Goal: Task Accomplishment & Management: Use online tool/utility

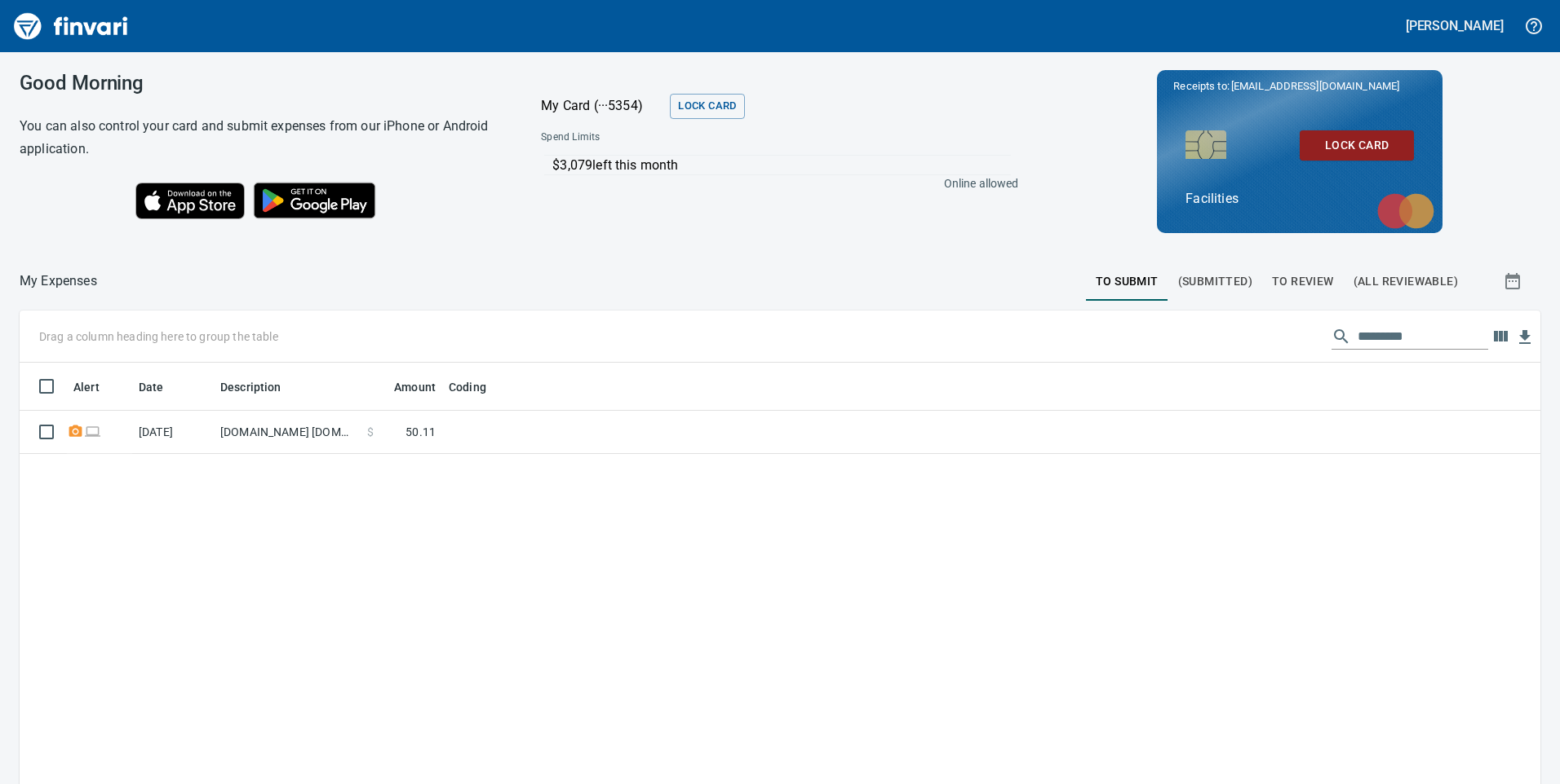
scroll to position [593, 1496]
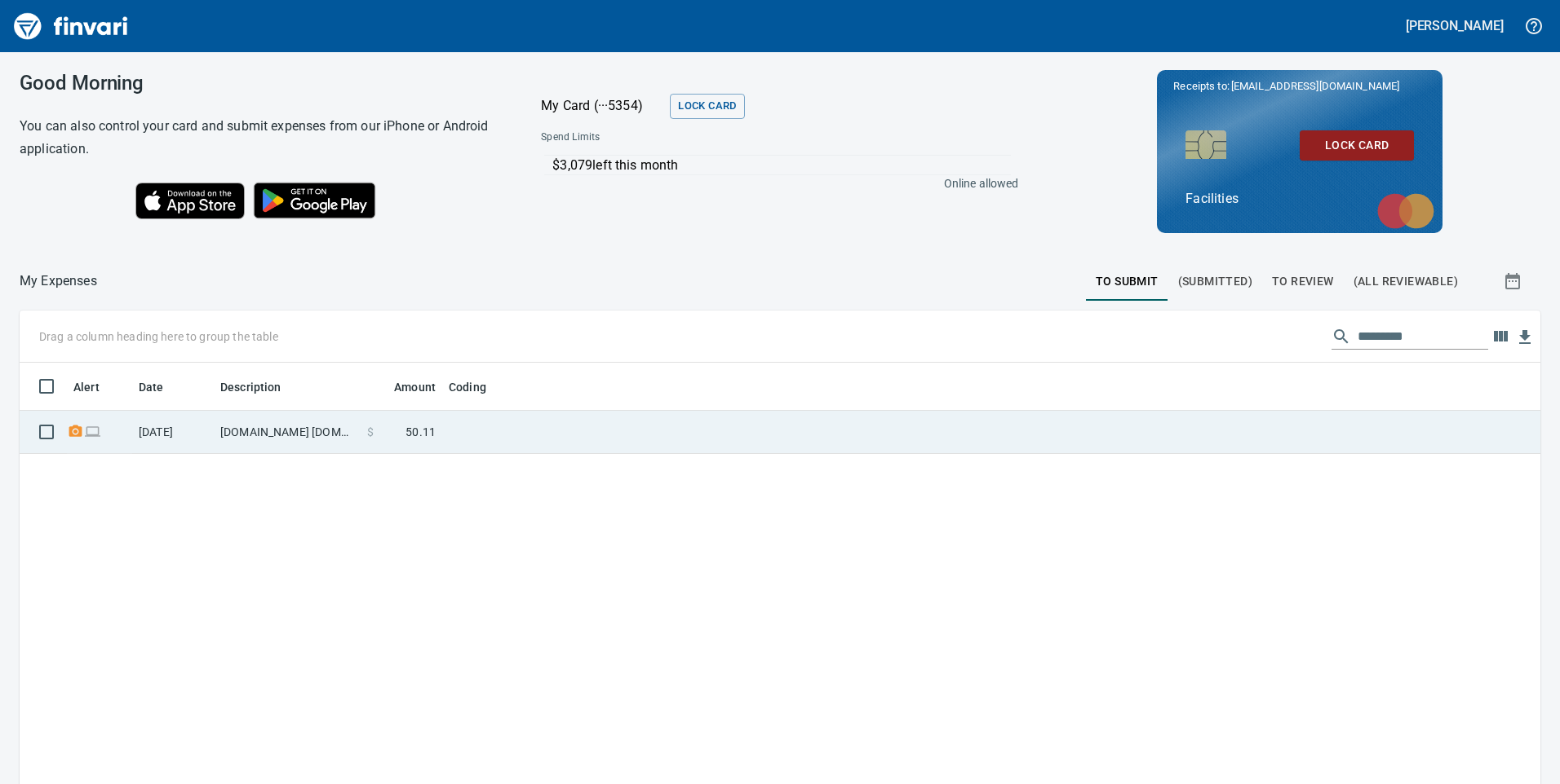
click at [496, 441] on td at bounding box center [645, 432] width 408 height 43
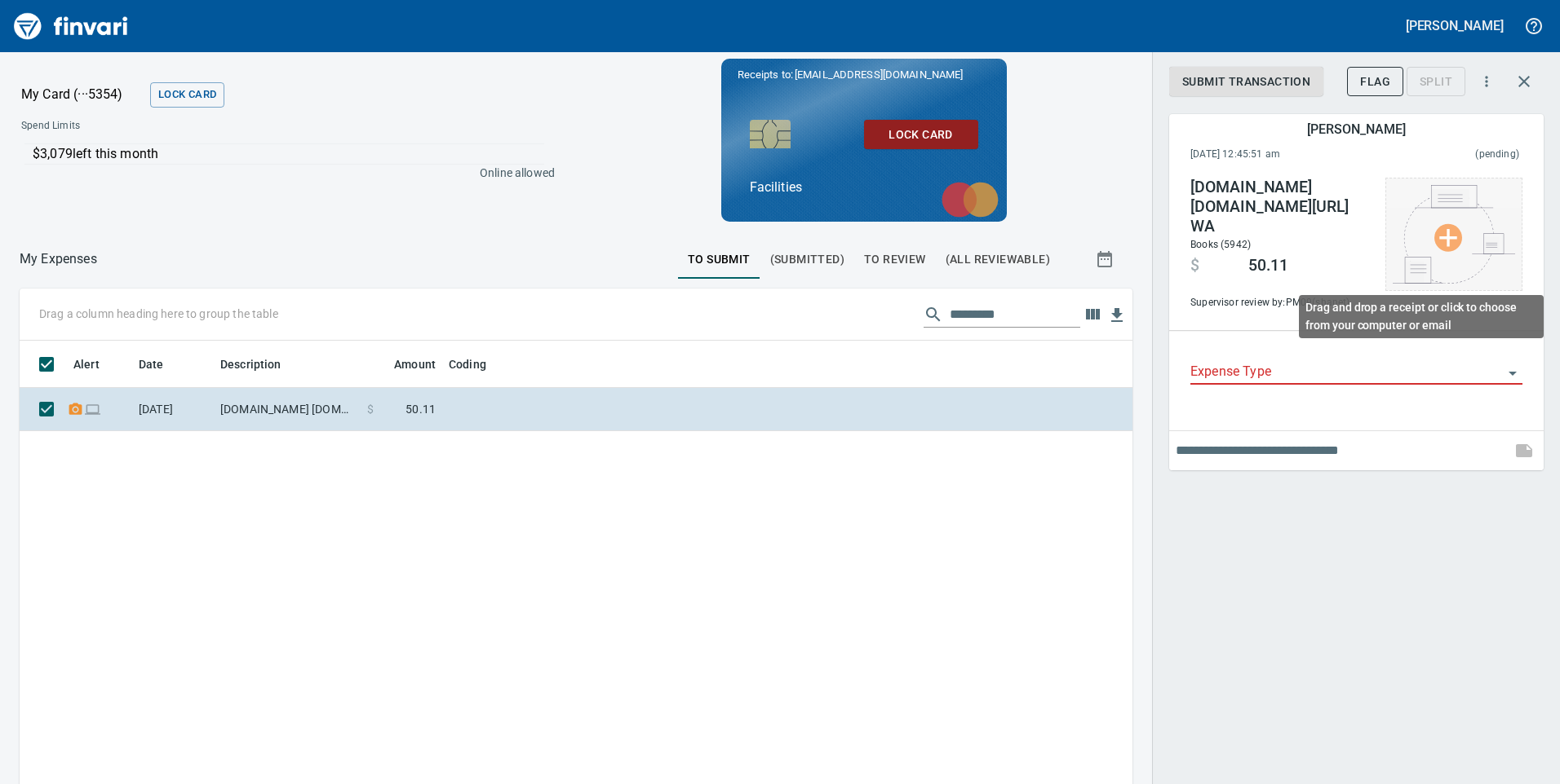
click at [1458, 236] on img at bounding box center [1454, 234] width 123 height 99
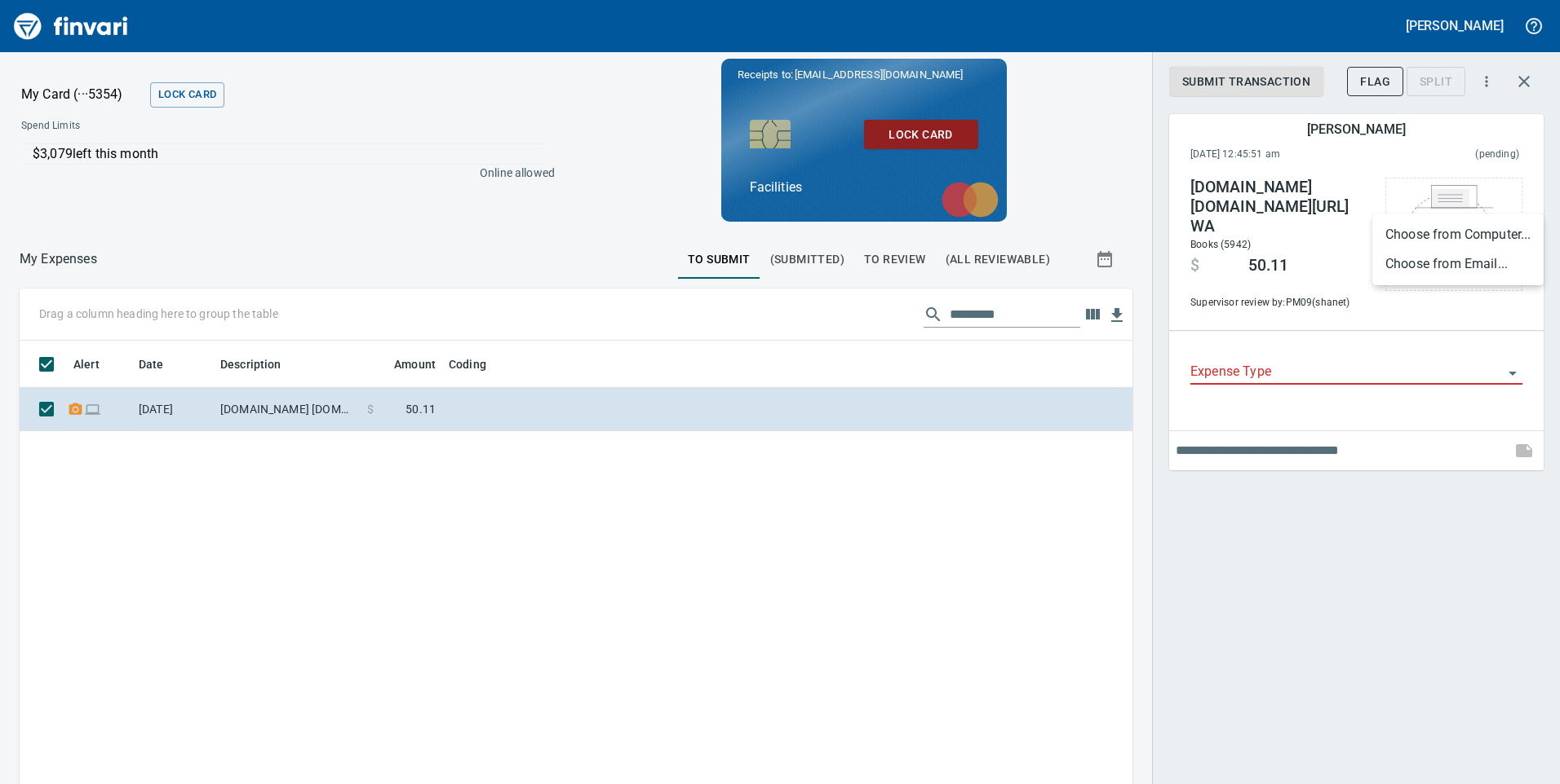
drag, startPoint x: 1430, startPoint y: 265, endPoint x: 1421, endPoint y: 277, distance: 15.0
click at [1431, 265] on li "Choose from Email..." at bounding box center [1457, 265] width 171 height 30
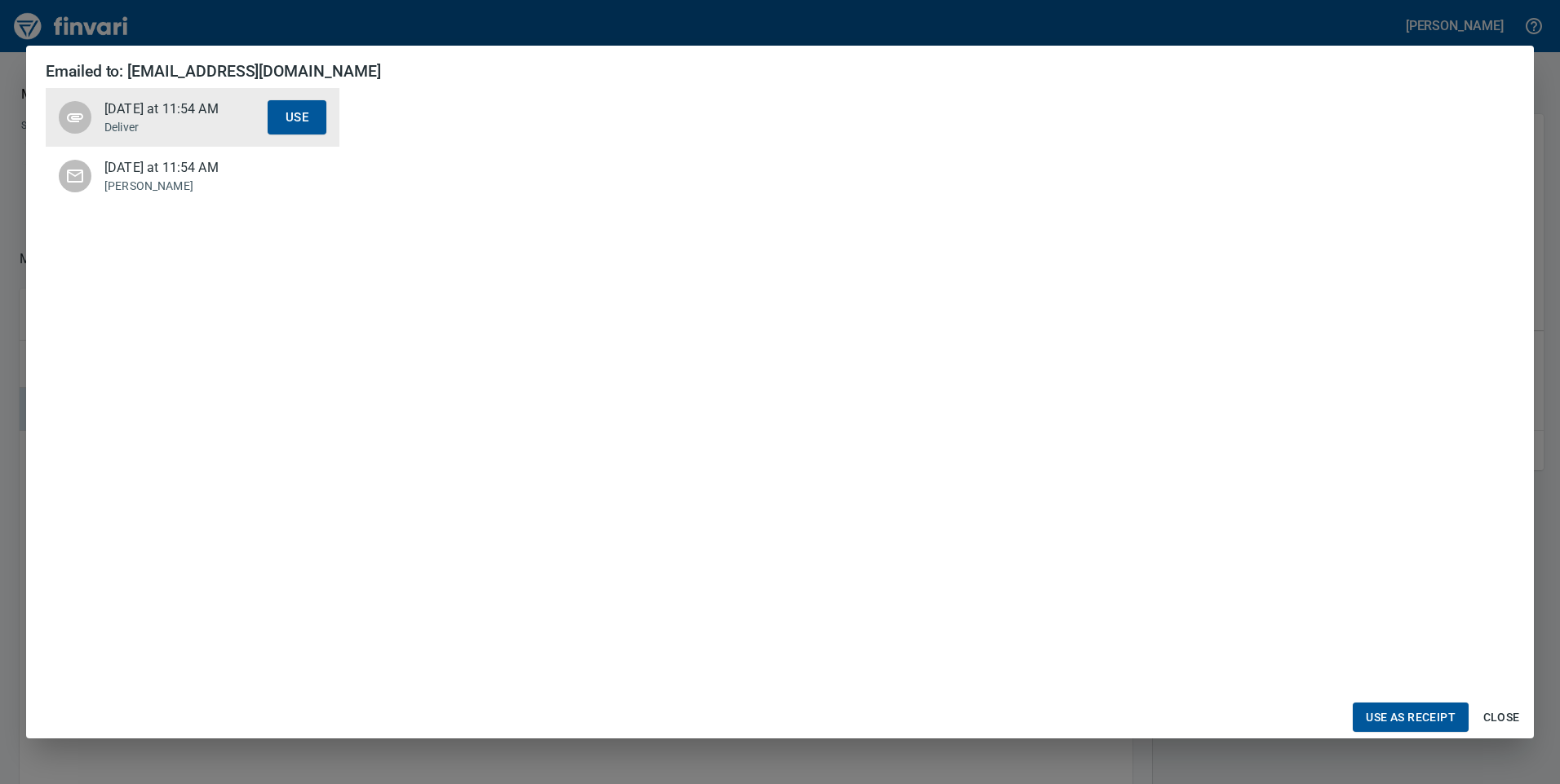
scroll to position [326, 0]
click at [1404, 717] on span "Use as Receipt" at bounding box center [1410, 717] width 89 height 20
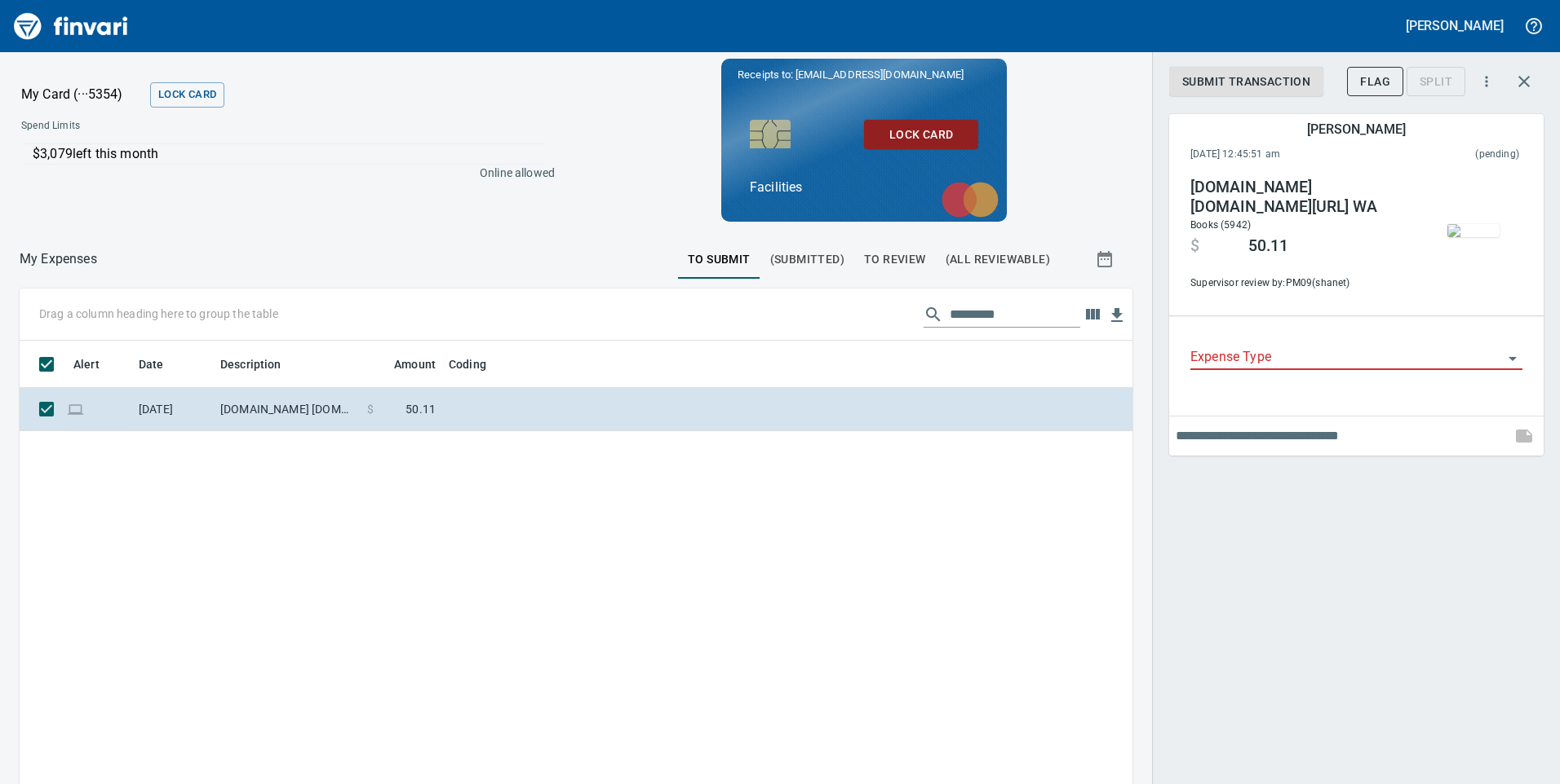
click at [1264, 364] on input "Expense Type" at bounding box center [1346, 358] width 312 height 23
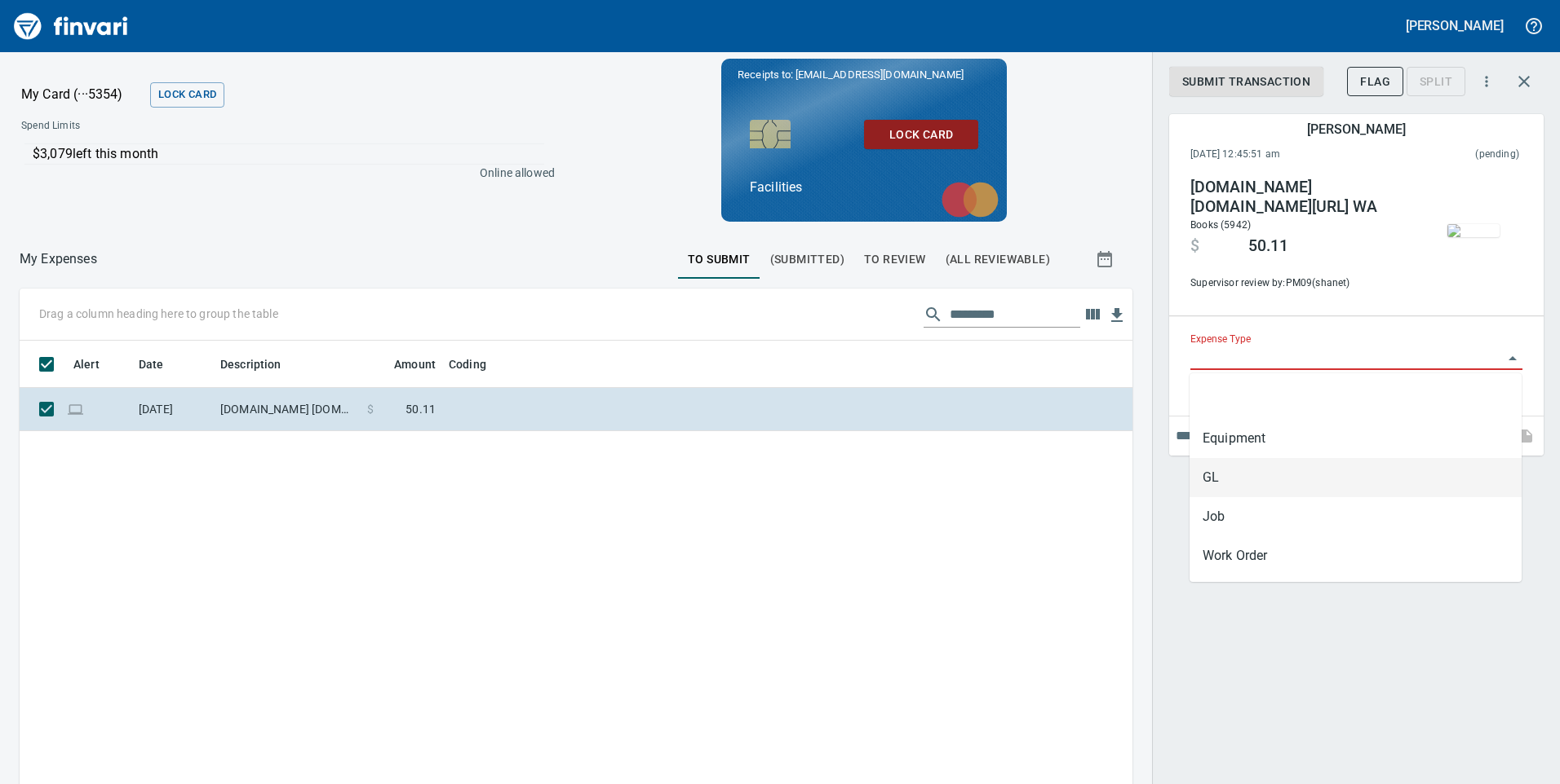
click at [1240, 474] on li "GL" at bounding box center [1355, 477] width 332 height 39
type input "**"
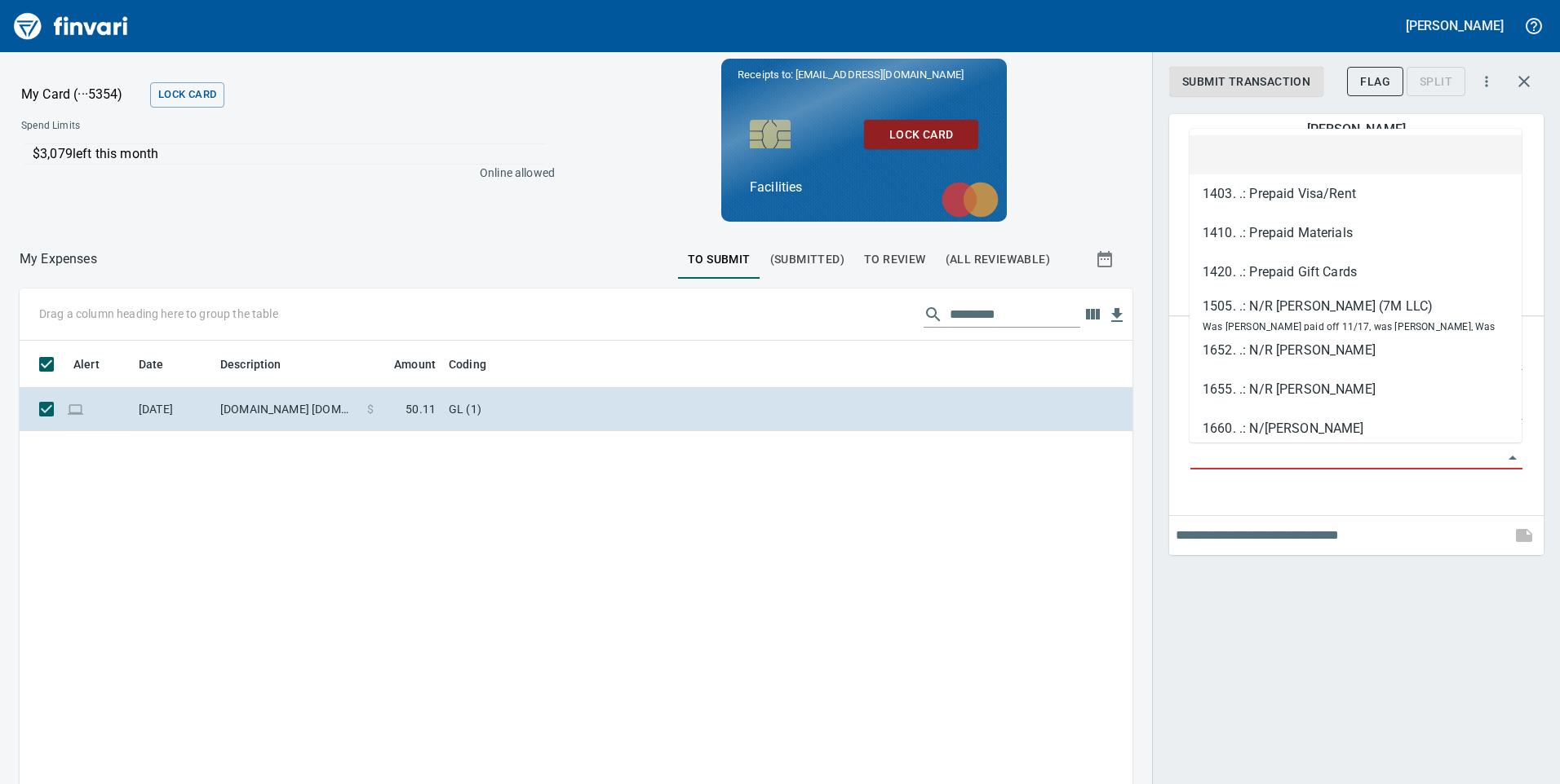
click at [1230, 453] on input "GL Account" at bounding box center [1346, 457] width 312 height 23
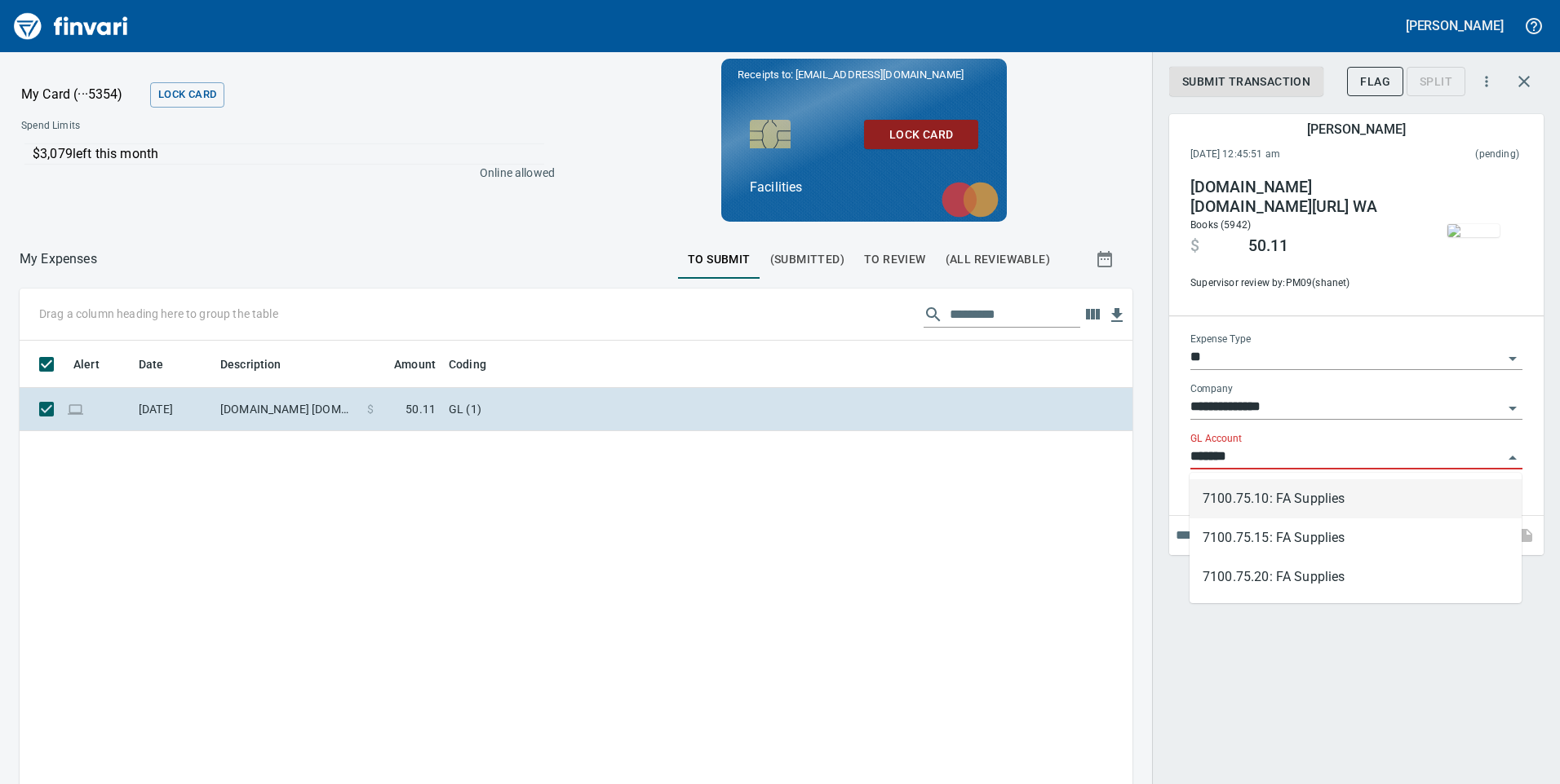
click at [1299, 500] on li "7100.75.10: FA Supplies" at bounding box center [1355, 498] width 332 height 39
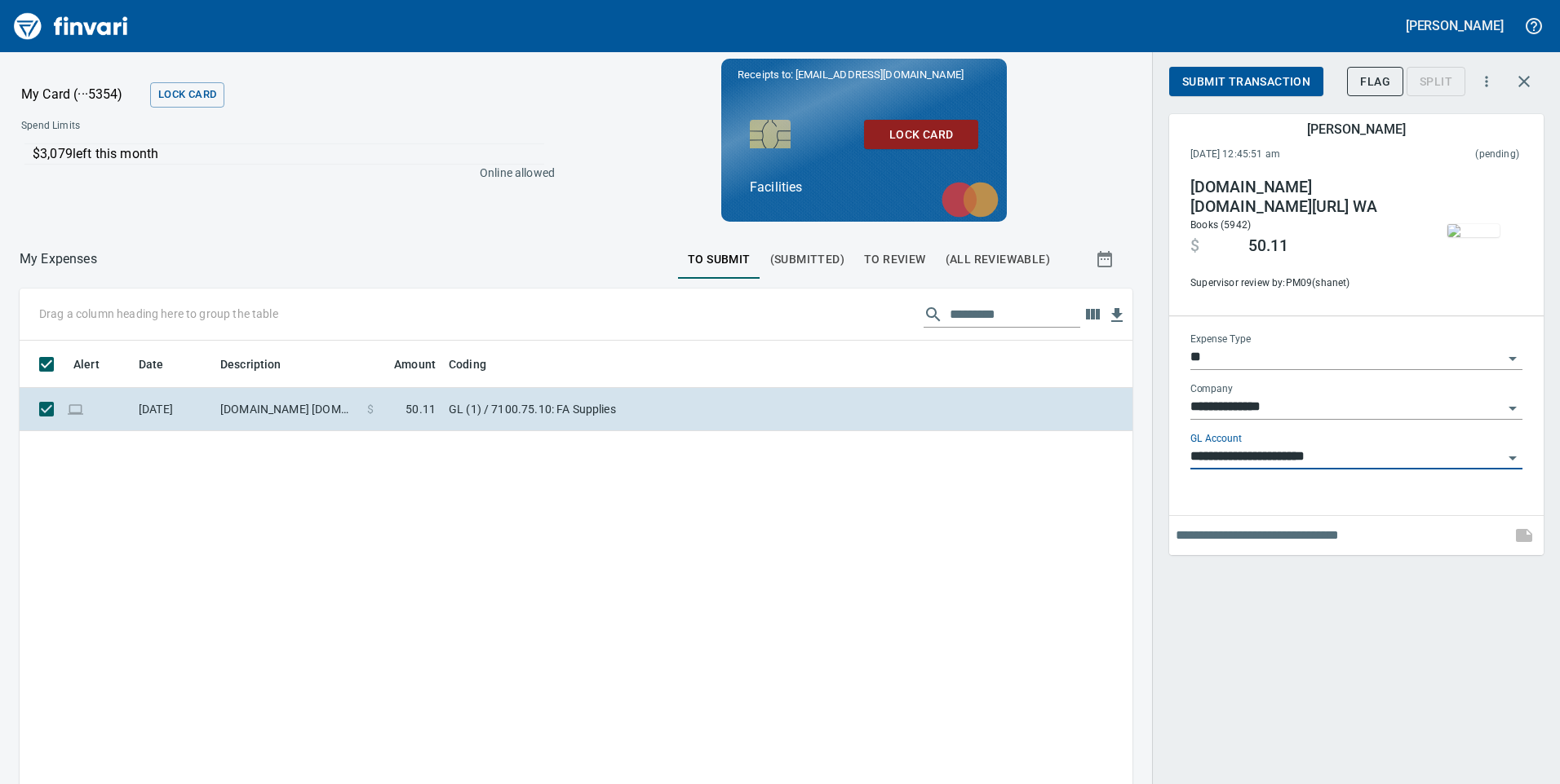
type input "**********"
click at [1263, 87] on span "Submit Transaction" at bounding box center [1246, 81] width 128 height 20
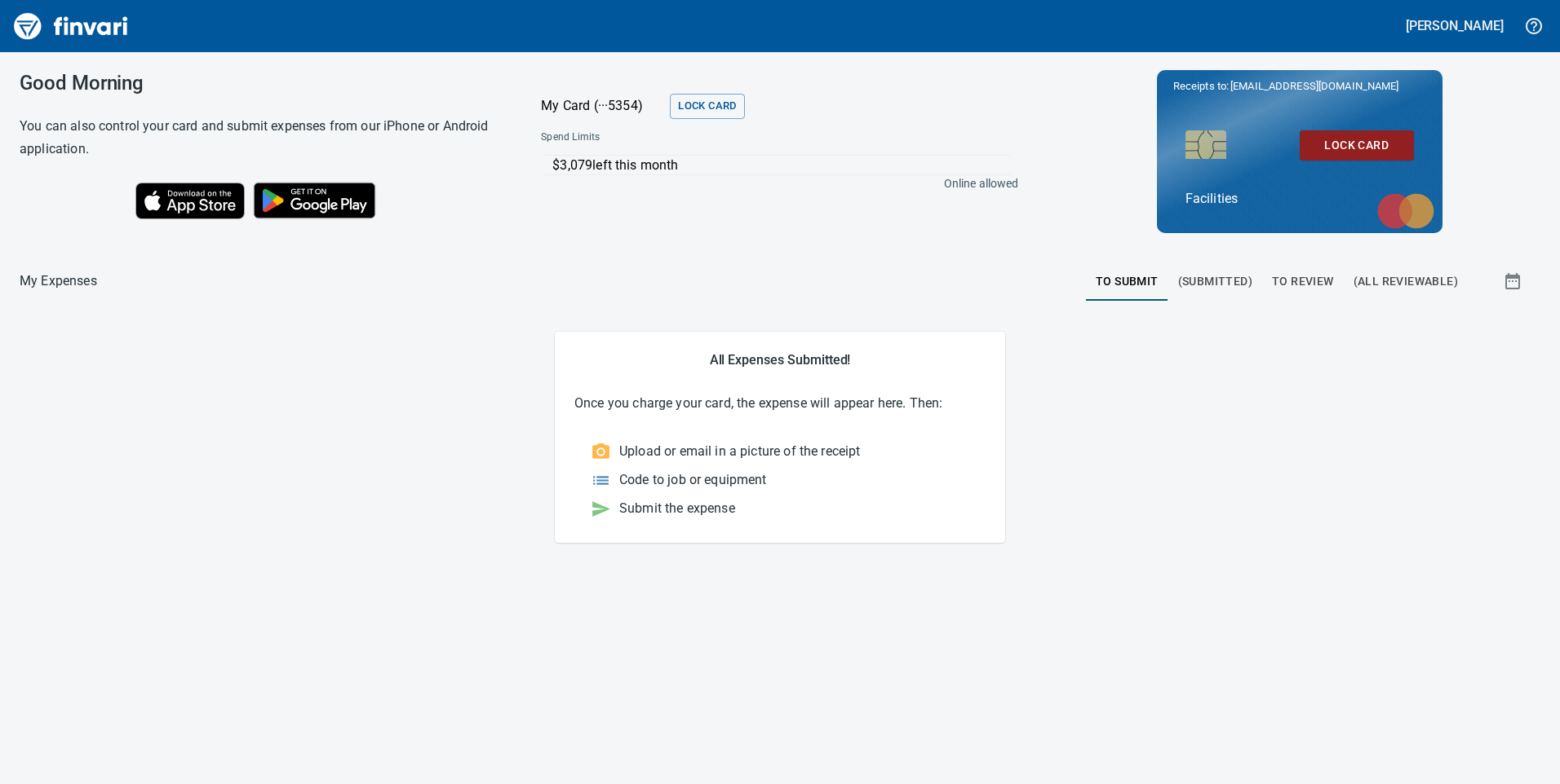
click at [1304, 285] on span "To Review" at bounding box center [1302, 281] width 62 height 20
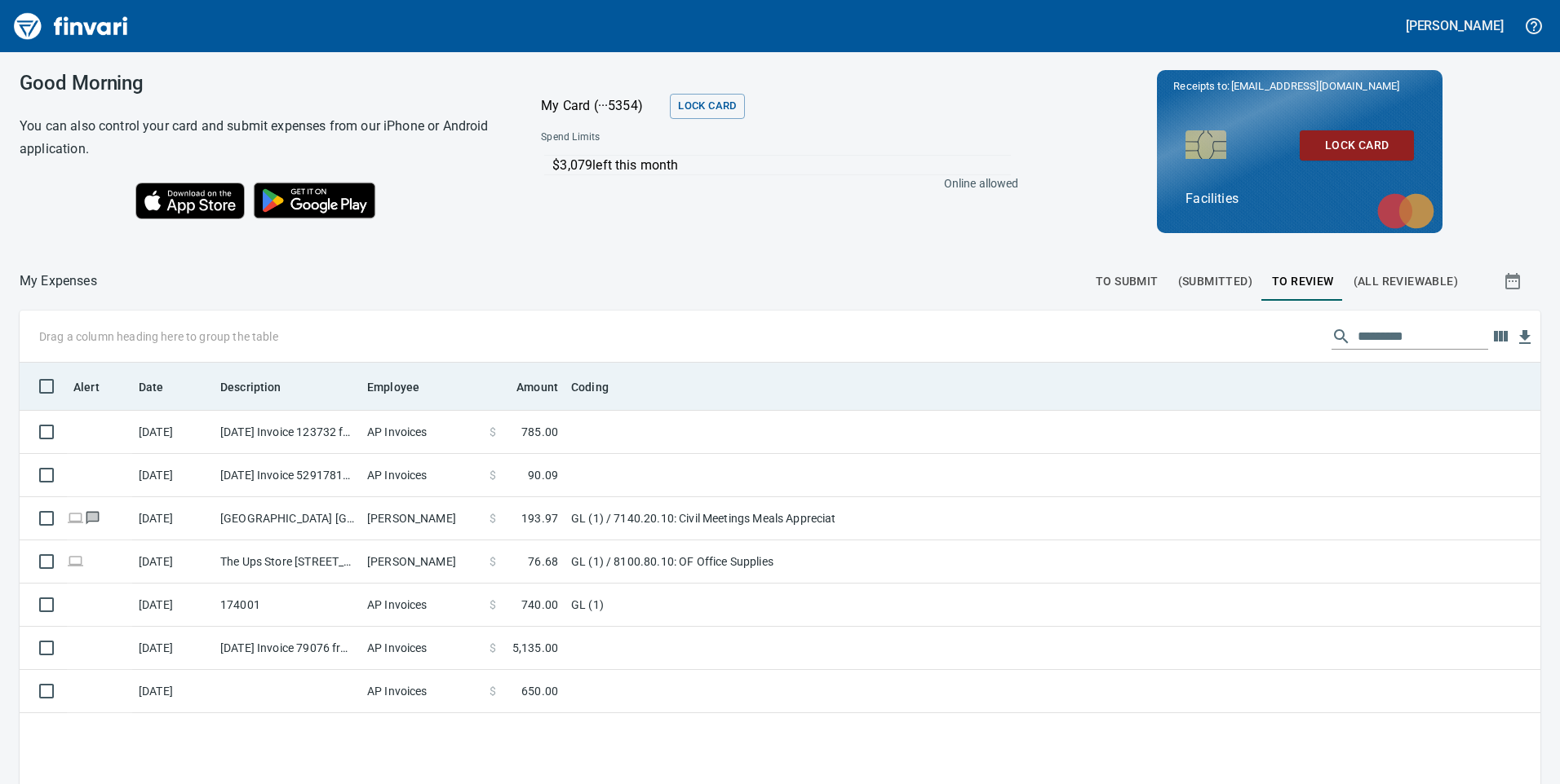
scroll to position [593, 1496]
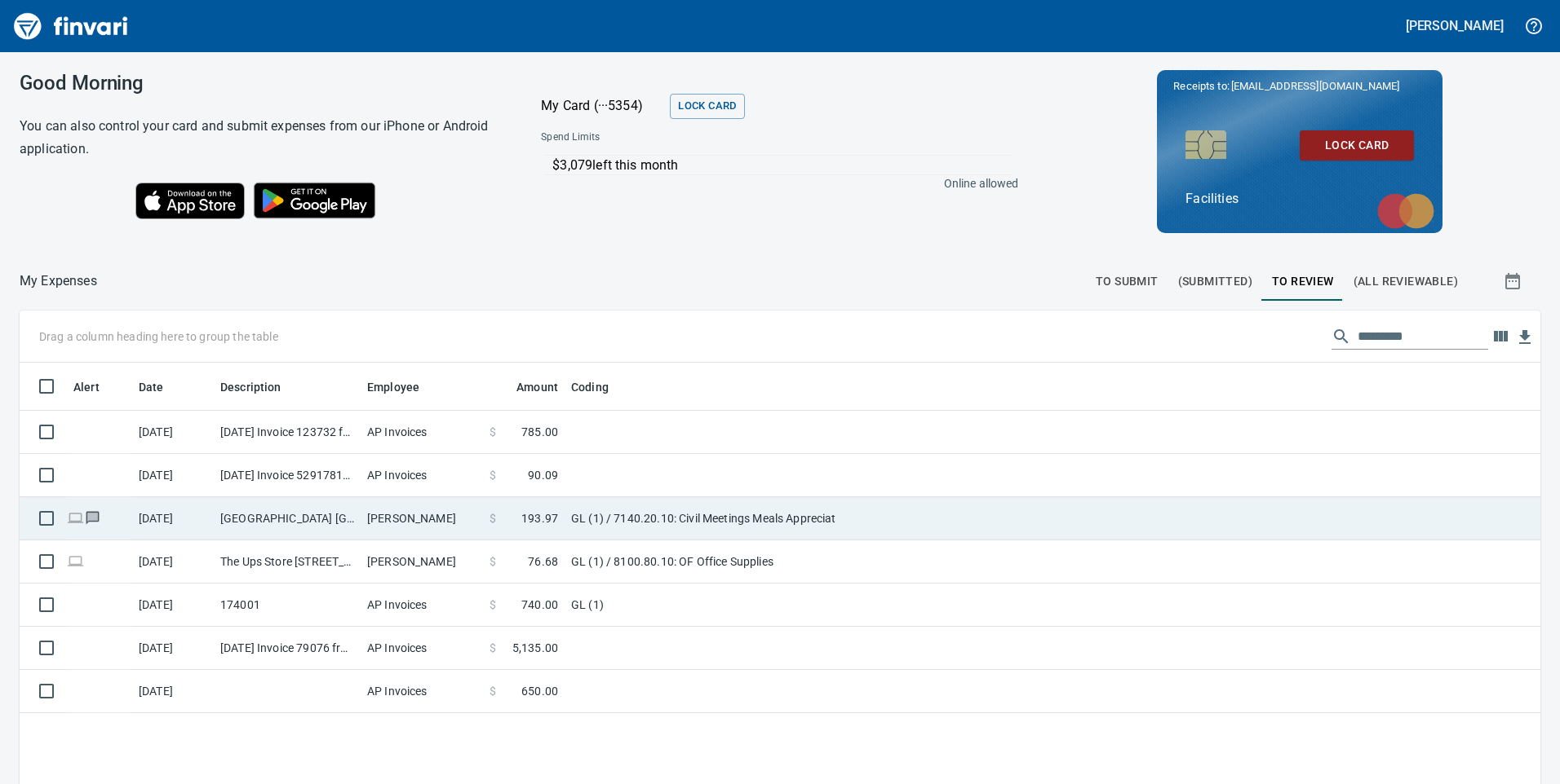
click at [890, 516] on td "GL (1) / 7140.20.10: Civil Meetings Meals Appreciat" at bounding box center [768, 519] width 408 height 43
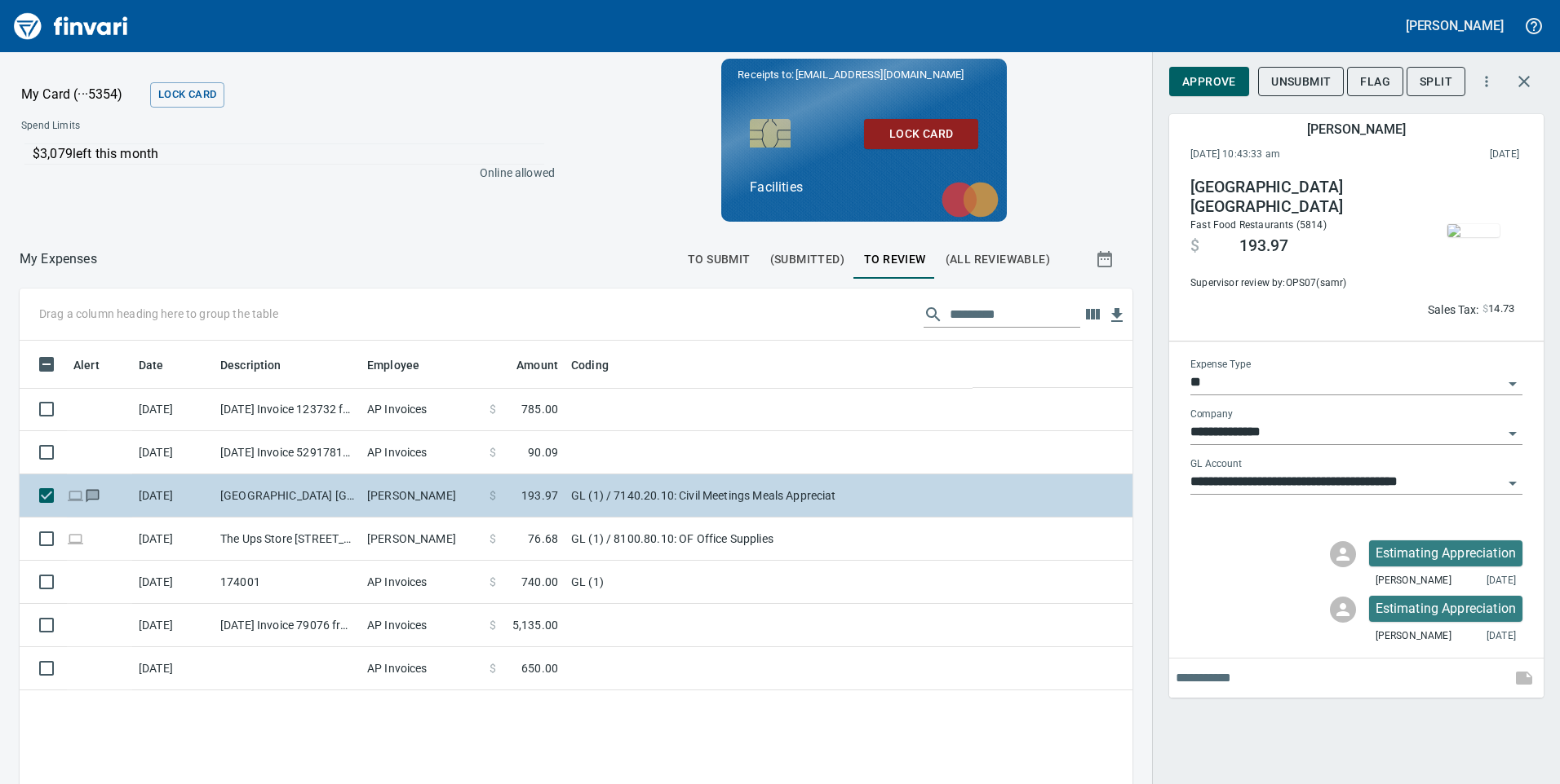
scroll to position [593, 1088]
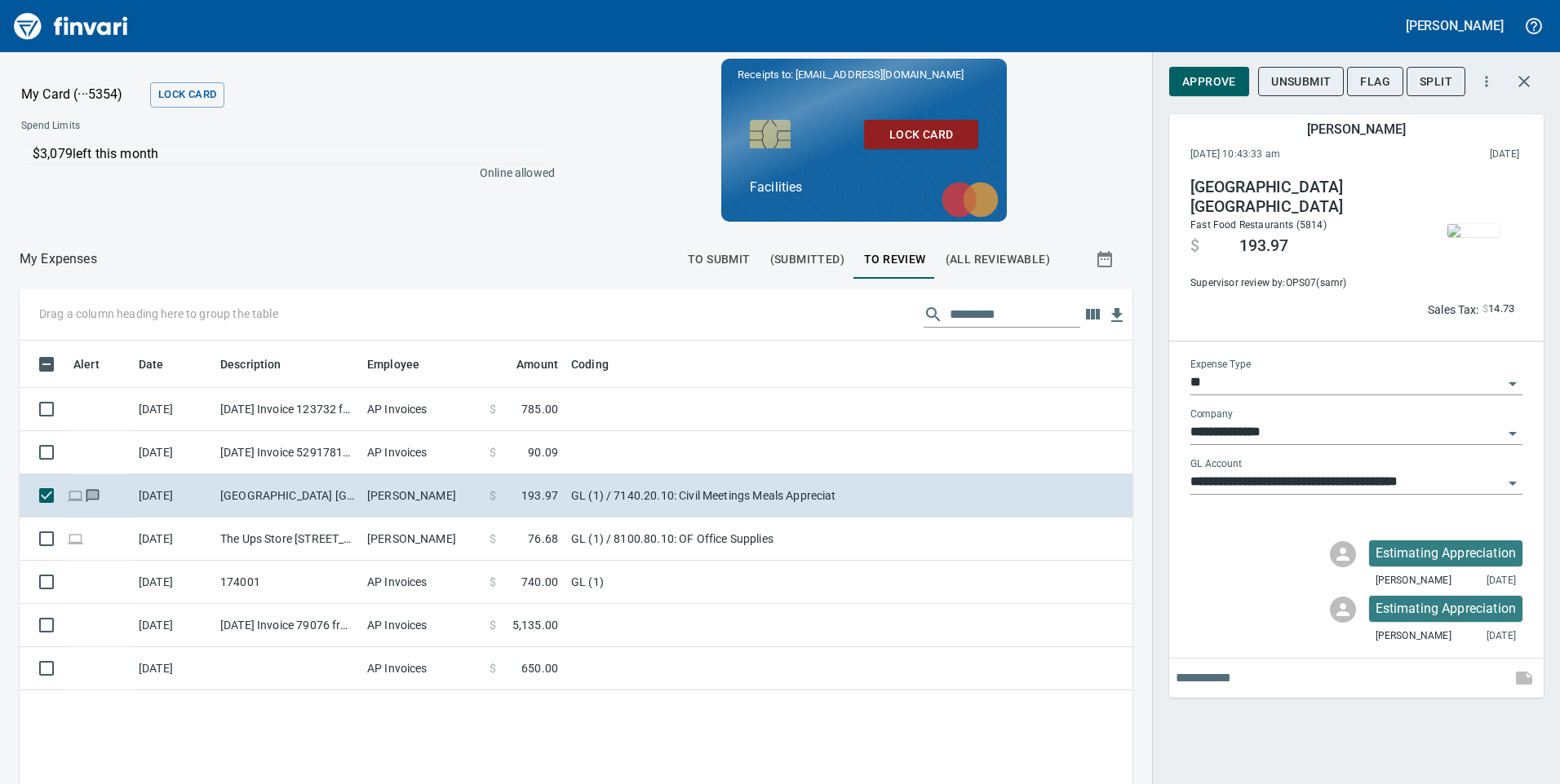
click at [1468, 230] on img "button" at bounding box center [1473, 230] width 53 height 13
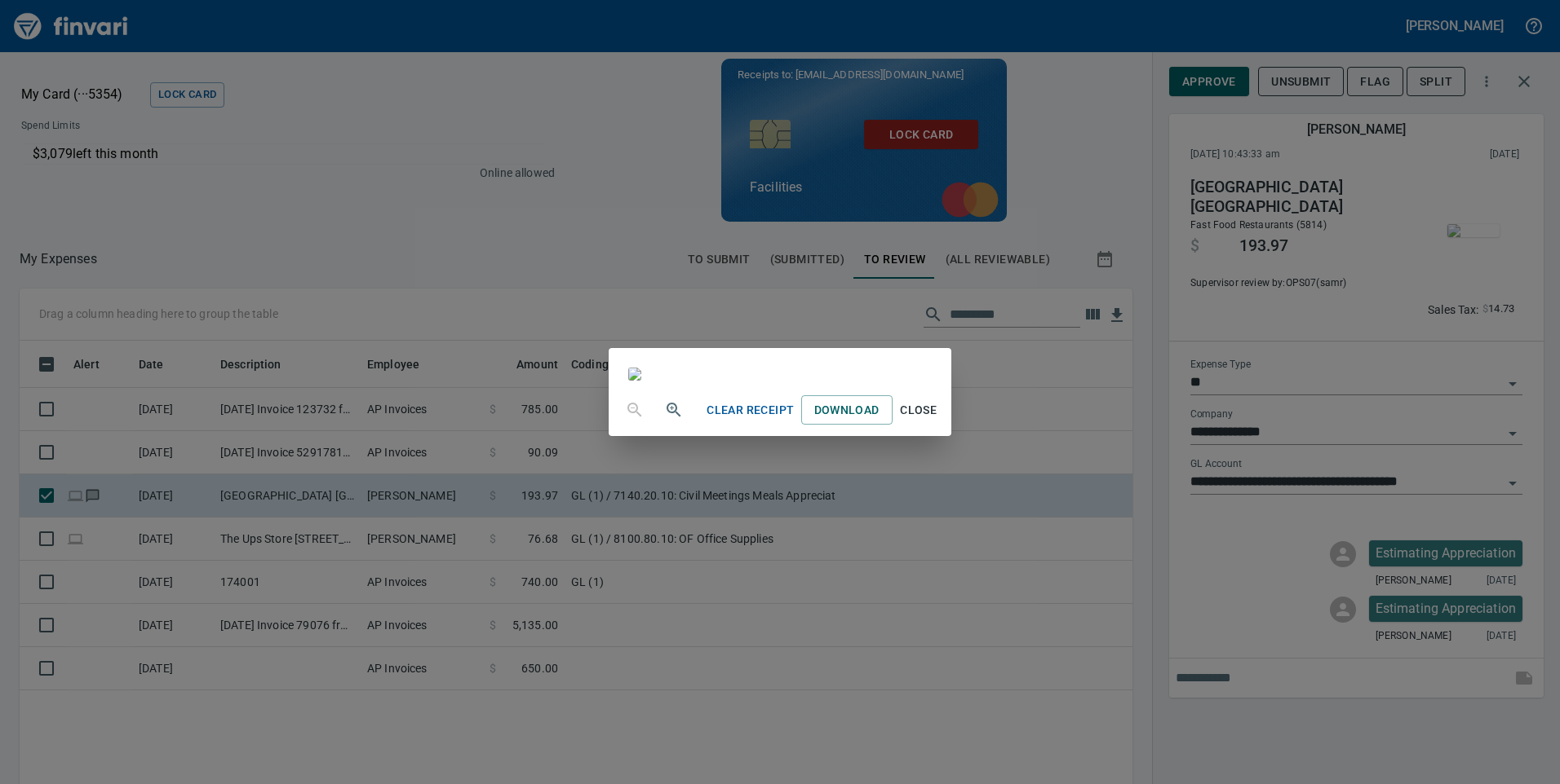
click at [938, 420] on span "Close" at bounding box center [918, 410] width 39 height 20
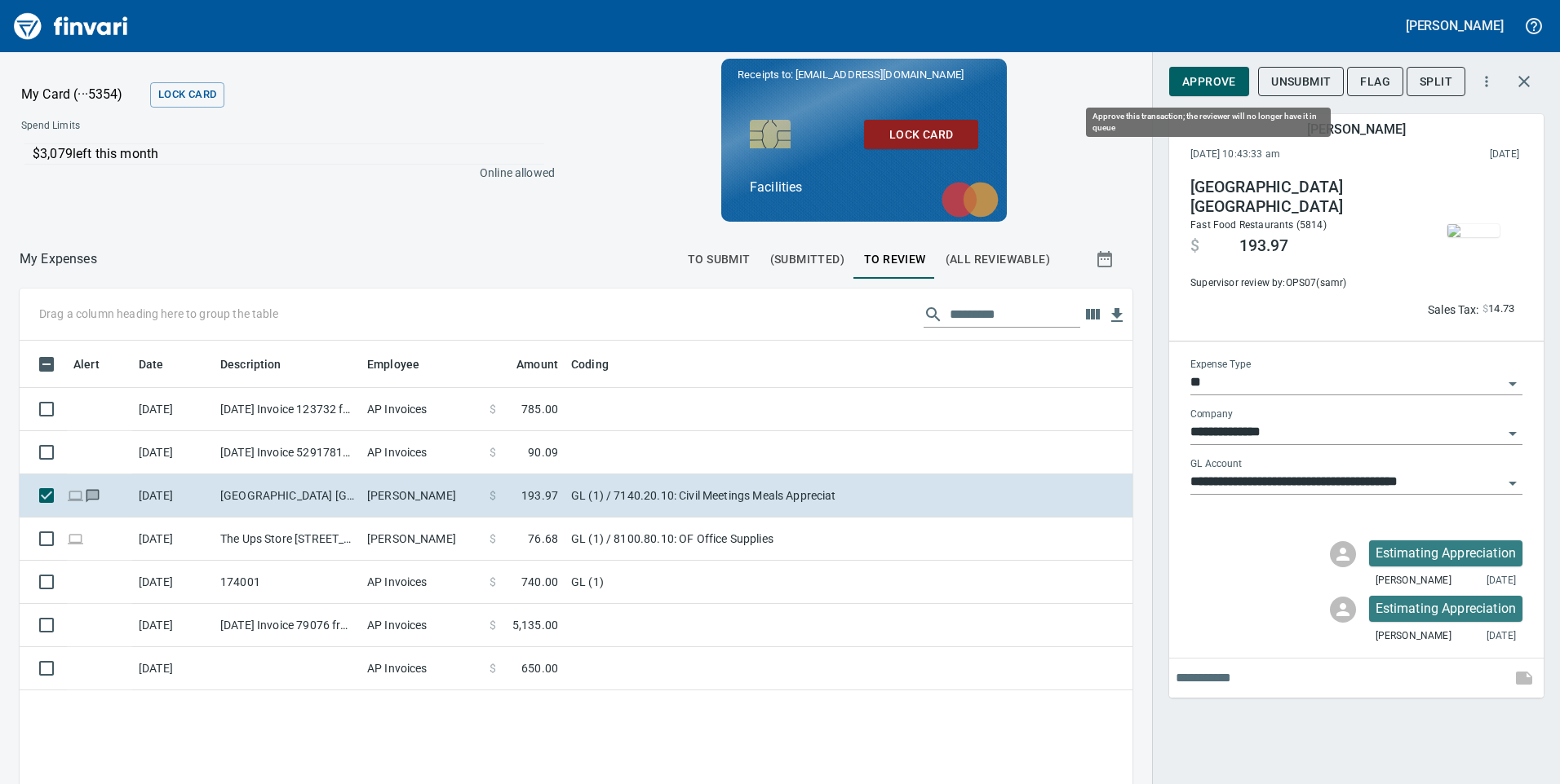
click at [1195, 81] on span "Approve" at bounding box center [1209, 81] width 53 height 20
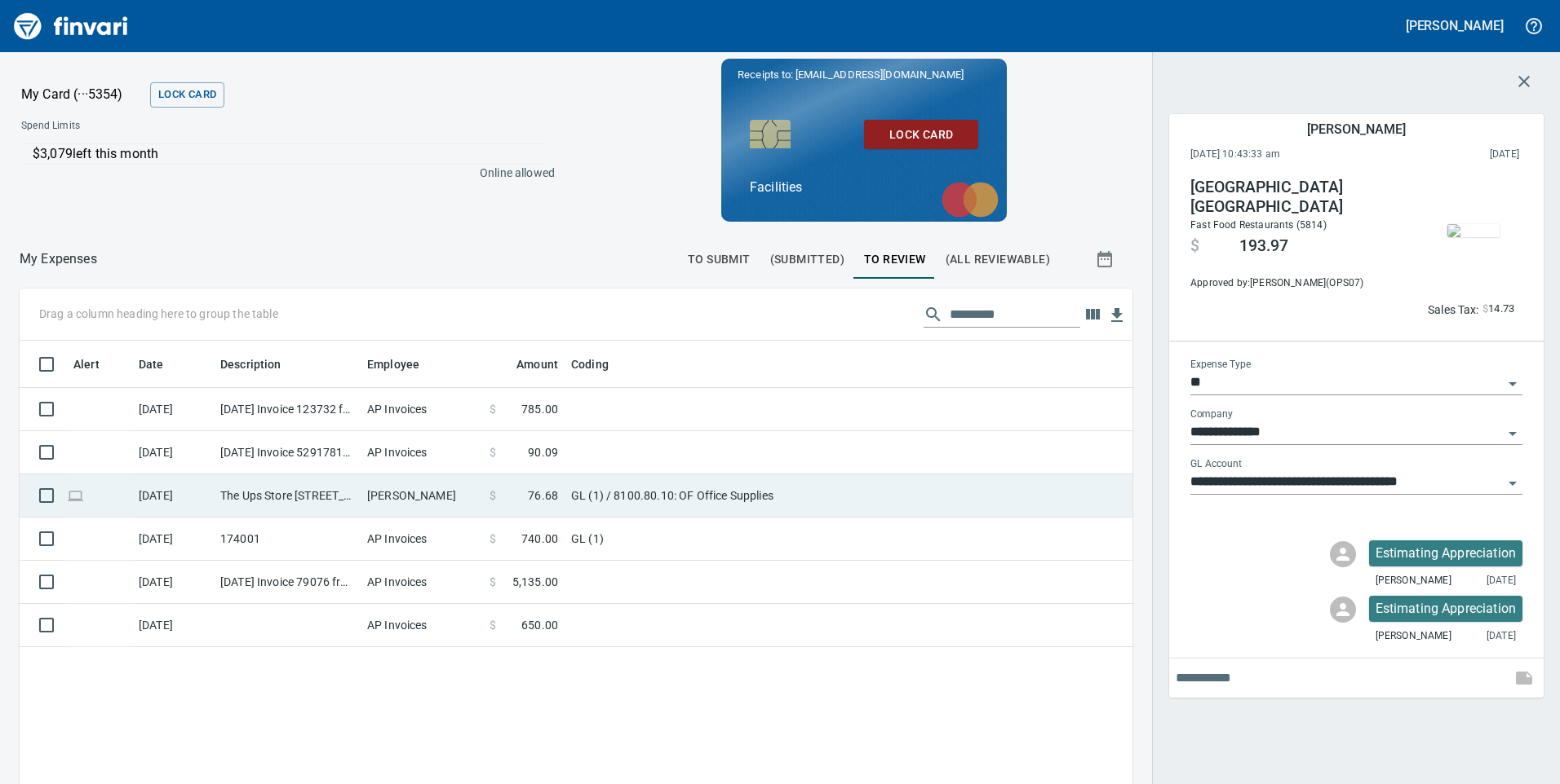
click at [794, 497] on td "GL (1) / 8100.80.10: OF Office Supplies" at bounding box center [768, 496] width 408 height 43
type input "**********"
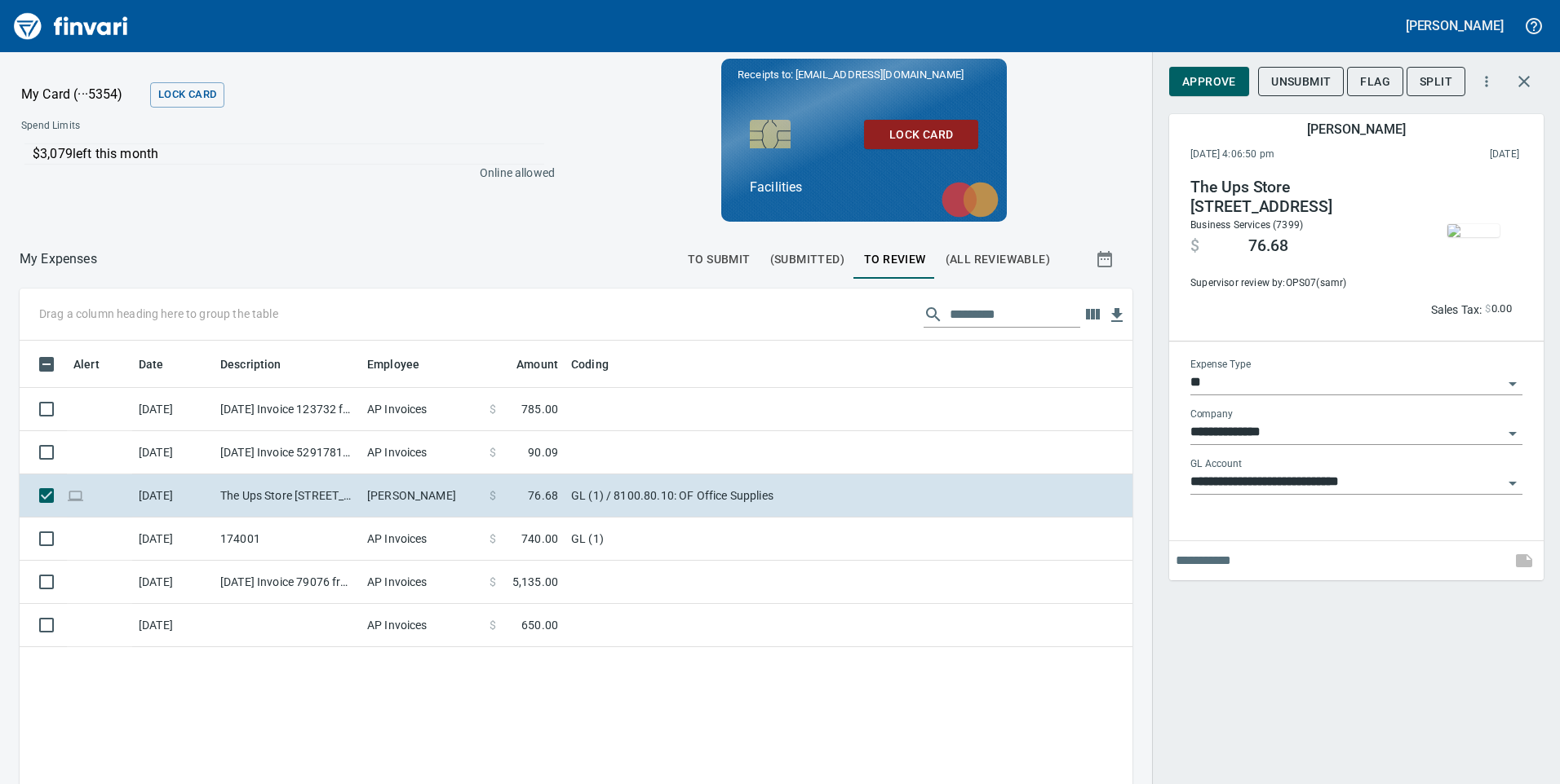
scroll to position [593, 1088]
click at [1216, 81] on span "Approve" at bounding box center [1209, 81] width 53 height 20
